Goal: Find specific page/section: Find specific page/section

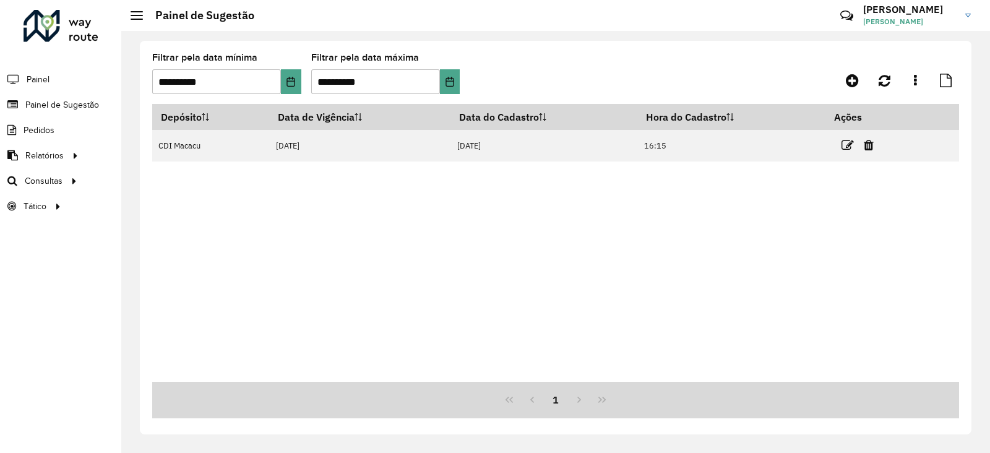
click at [37, 31] on div at bounding box center [61, 26] width 75 height 32
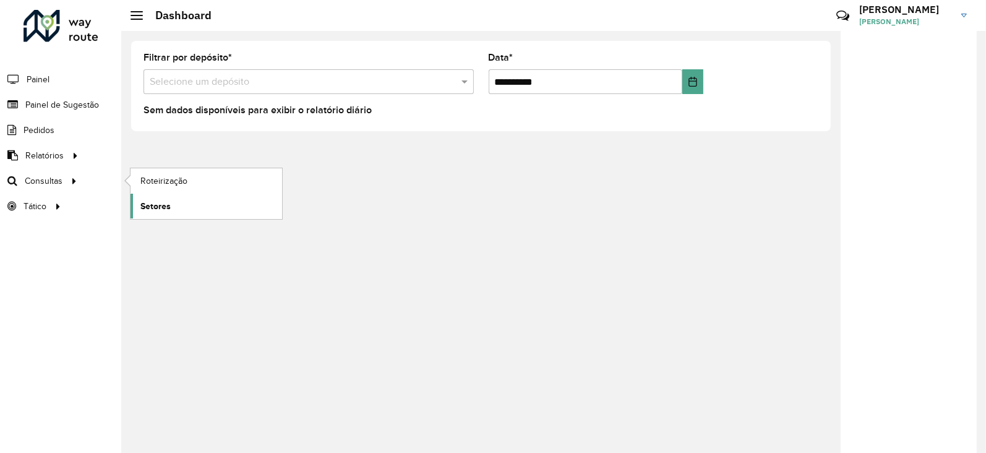
click at [158, 194] on link "Setores" at bounding box center [207, 206] width 152 height 25
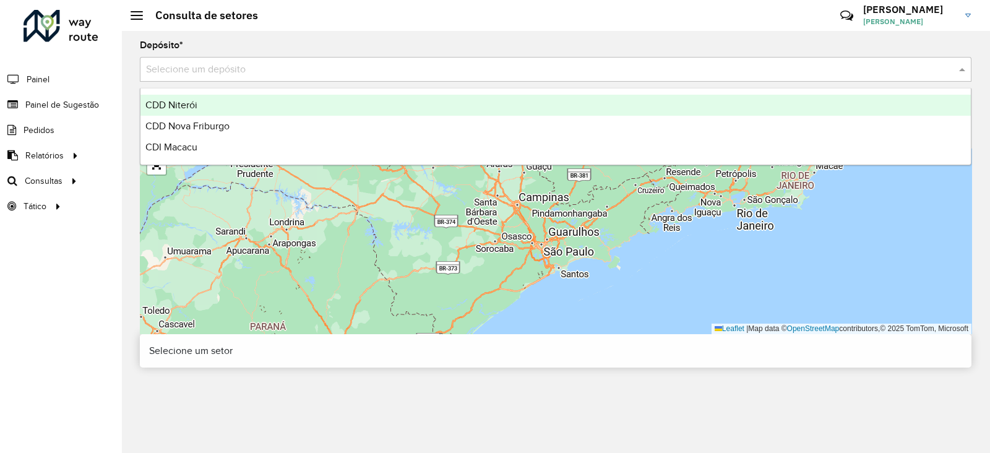
click at [188, 69] on input "text" at bounding box center [543, 70] width 795 height 15
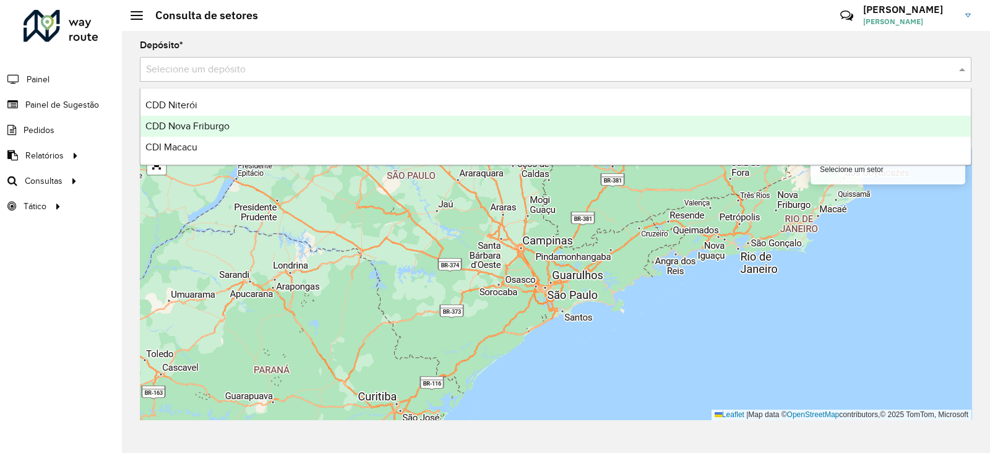
click at [183, 136] on div "CDD Nova Friburgo" at bounding box center [555, 126] width 831 height 21
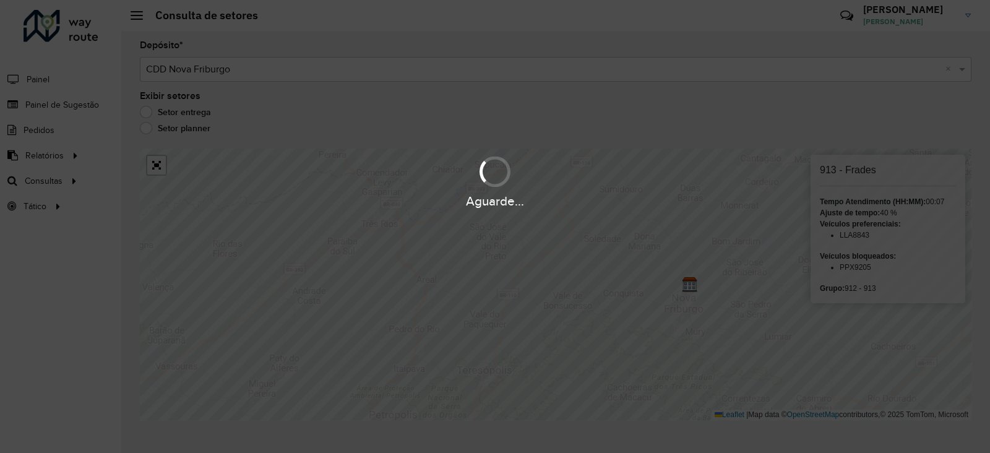
click at [447, 300] on div "Aguarde..." at bounding box center [495, 226] width 990 height 453
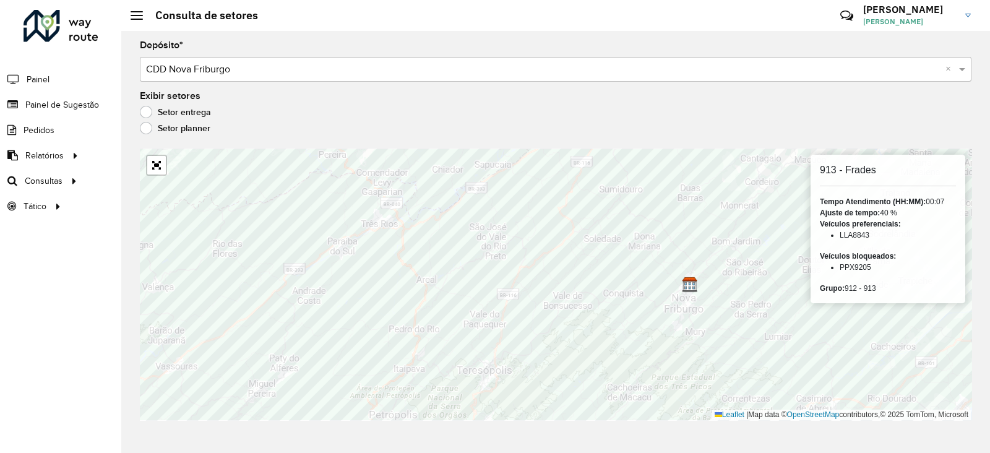
click at [258, 124] on div "Setor planner" at bounding box center [556, 131] width 832 height 15
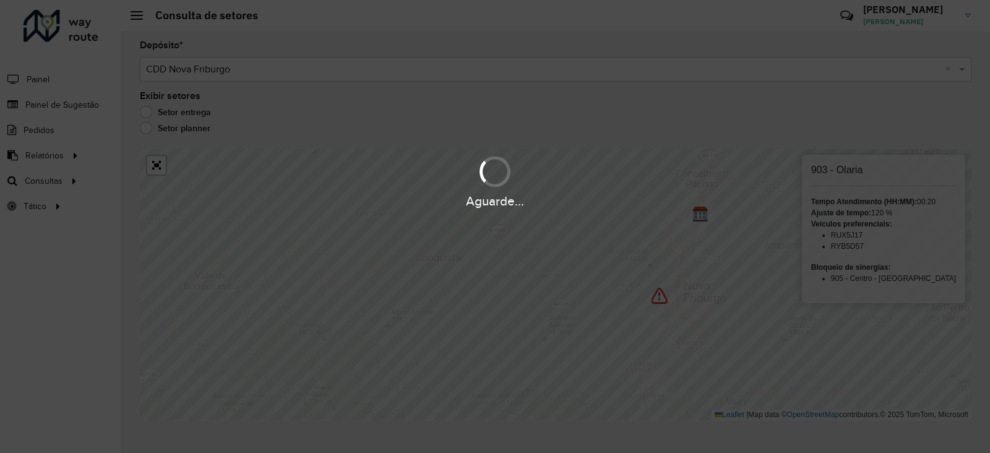
drag, startPoint x: 673, startPoint y: 346, endPoint x: 680, endPoint y: 345, distance: 6.9
click at [680, 345] on div "Aguarde..." at bounding box center [495, 226] width 990 height 453
